Goal: Task Accomplishment & Management: Manage account settings

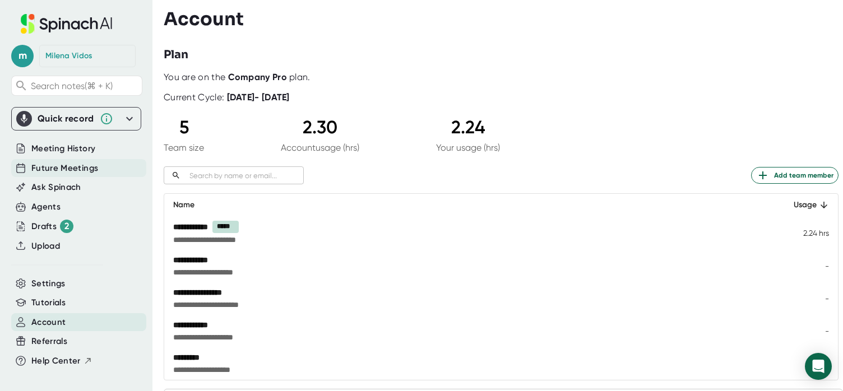
click at [57, 173] on span "Future Meetings" at bounding box center [64, 168] width 67 height 13
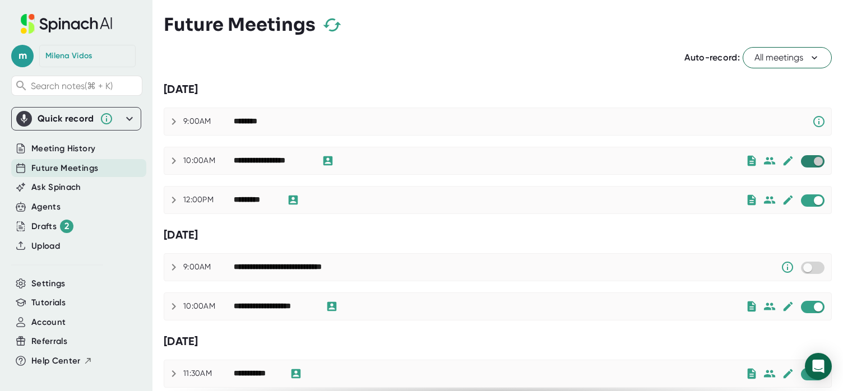
click at [813, 162] on input "checkbox" at bounding box center [818, 161] width 32 height 10
click at [814, 202] on input "checkbox" at bounding box center [818, 201] width 32 height 10
checkbox input "true"
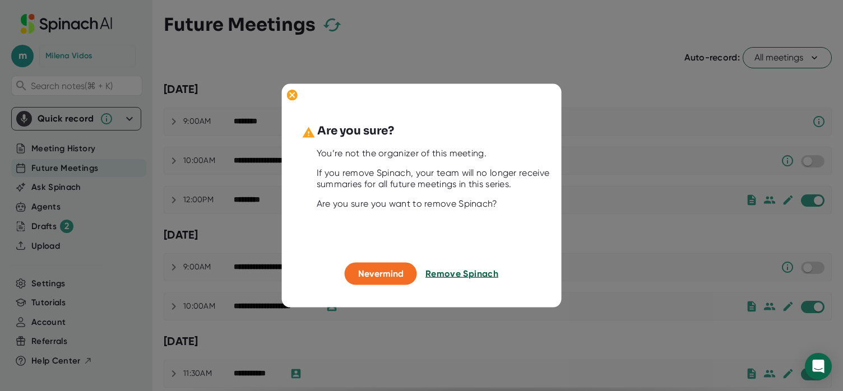
click at [444, 274] on span "Remove Spinach" at bounding box center [461, 273] width 73 height 11
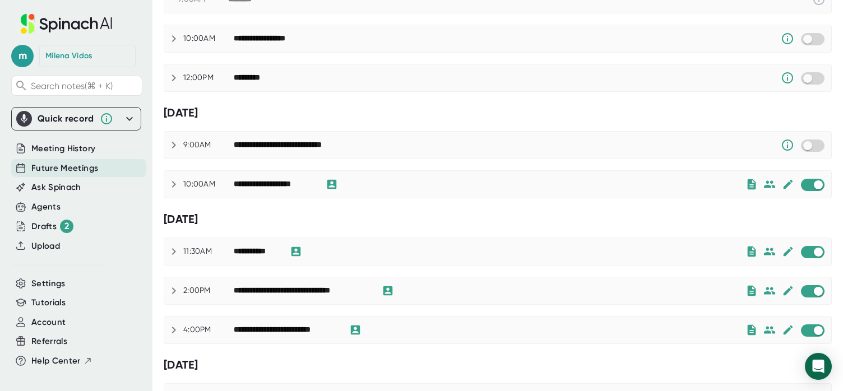
scroll to position [122, 0]
